Goal: Information Seeking & Learning: Learn about a topic

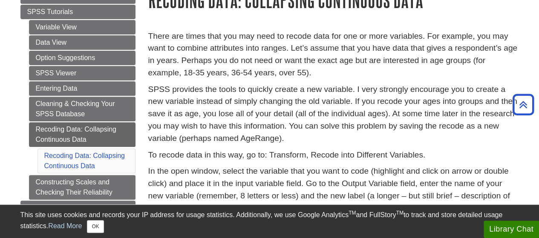
scroll to position [85, 0]
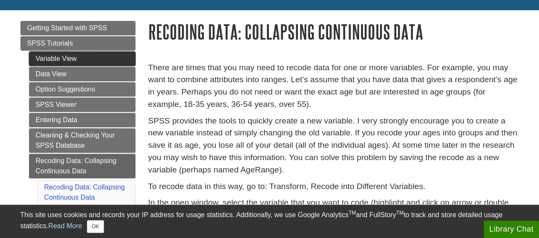
click at [70, 60] on link "Variable View" at bounding box center [82, 59] width 106 height 14
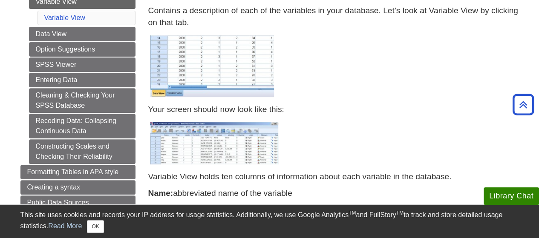
scroll to position [102, 0]
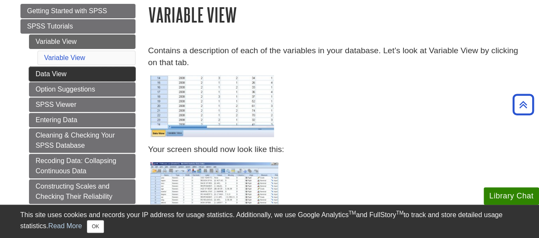
click at [74, 74] on link "Data View" at bounding box center [82, 74] width 106 height 14
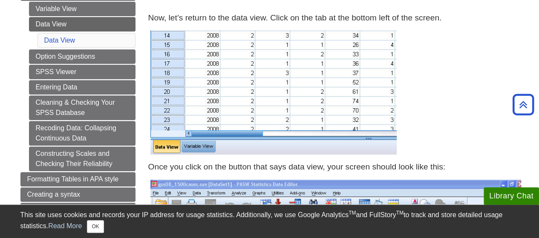
scroll to position [136, 0]
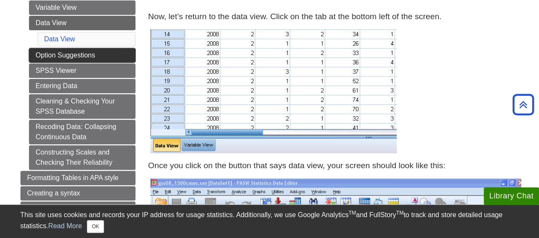
click at [80, 57] on link "Option Suggestions" at bounding box center [82, 55] width 106 height 14
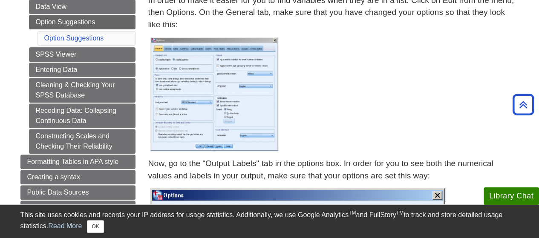
scroll to position [153, 0]
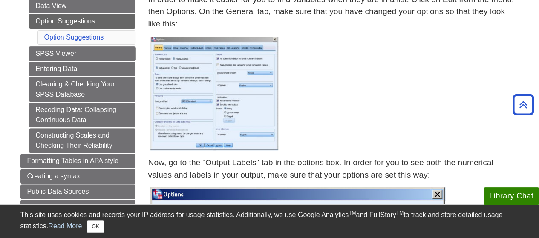
click at [80, 57] on link "SPSS Viewer" at bounding box center [82, 53] width 106 height 14
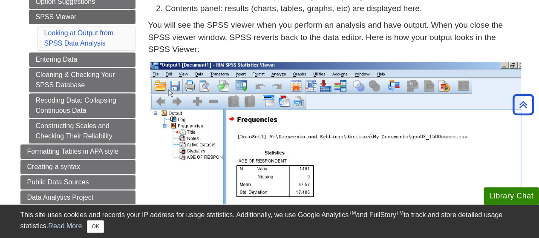
scroll to position [153, 0]
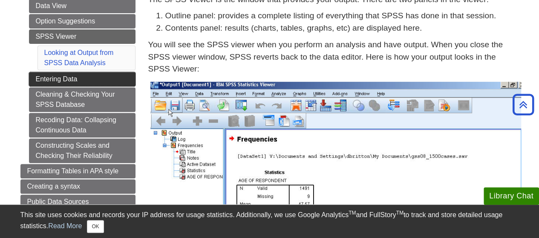
click at [102, 80] on link "Entering Data" at bounding box center [82, 79] width 106 height 14
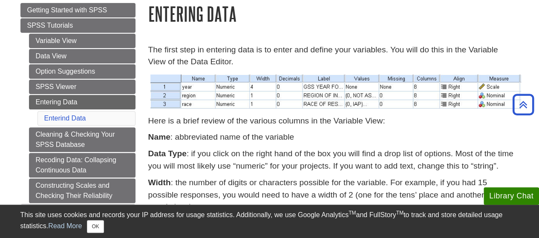
scroll to position [85, 0]
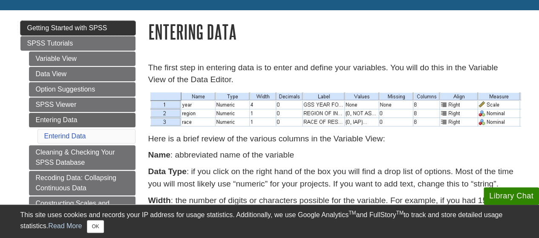
click at [112, 29] on link "Getting Started with SPSS" at bounding box center [77, 28] width 115 height 14
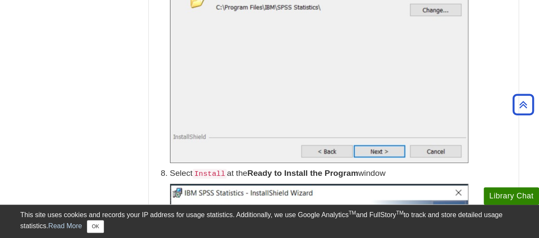
scroll to position [1107, 0]
